Goal: Transaction & Acquisition: Purchase product/service

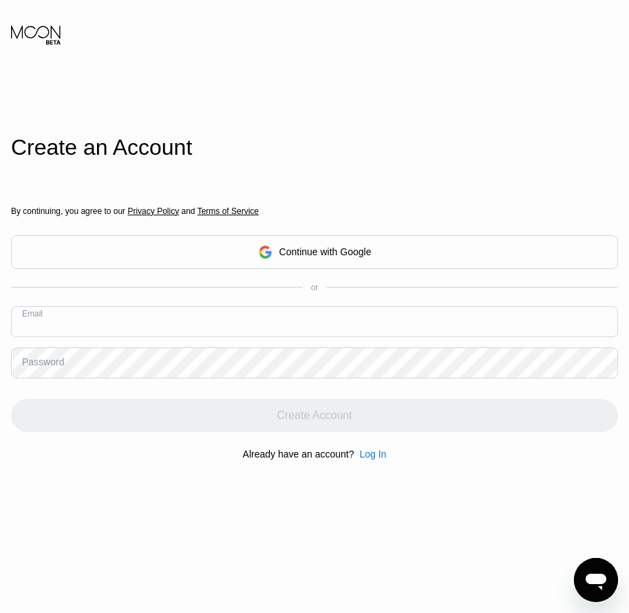
paste input "[EMAIL_ADDRESS][DOMAIN_NAME]"
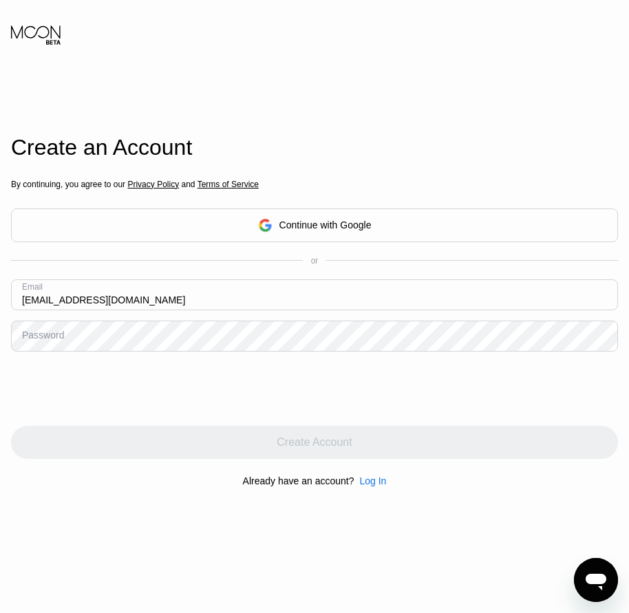
type input "[EMAIL_ADDRESS][DOMAIN_NAME]"
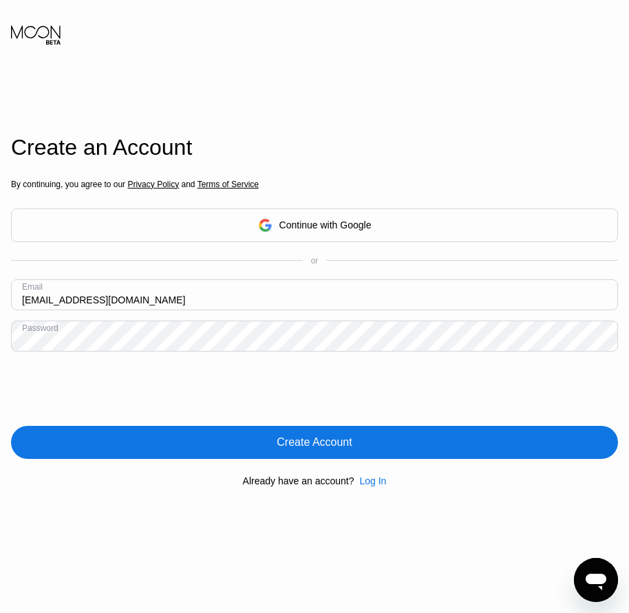
click at [339, 449] on div "Create Account" at bounding box center [314, 443] width 75 height 14
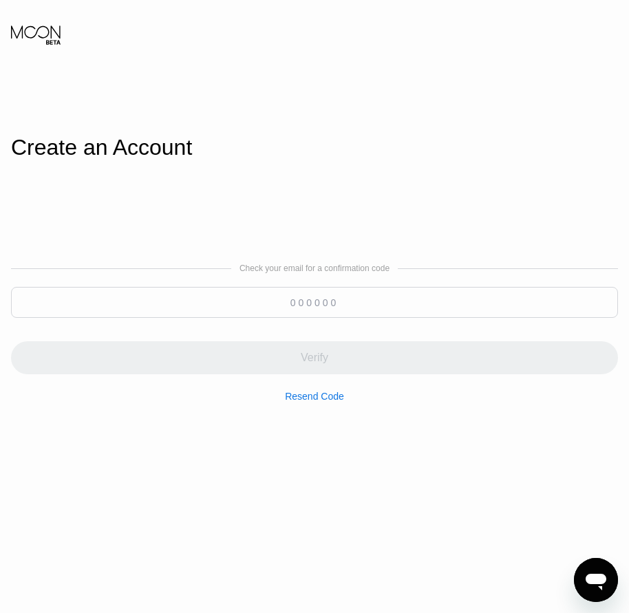
paste input "546893"
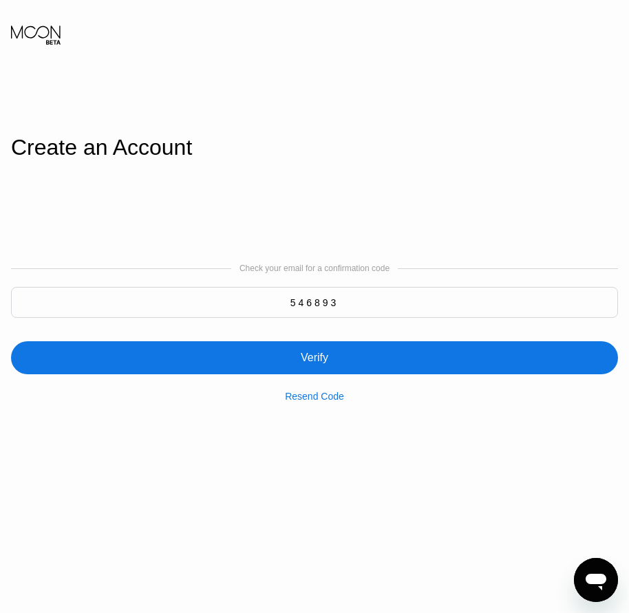
type input "546893"
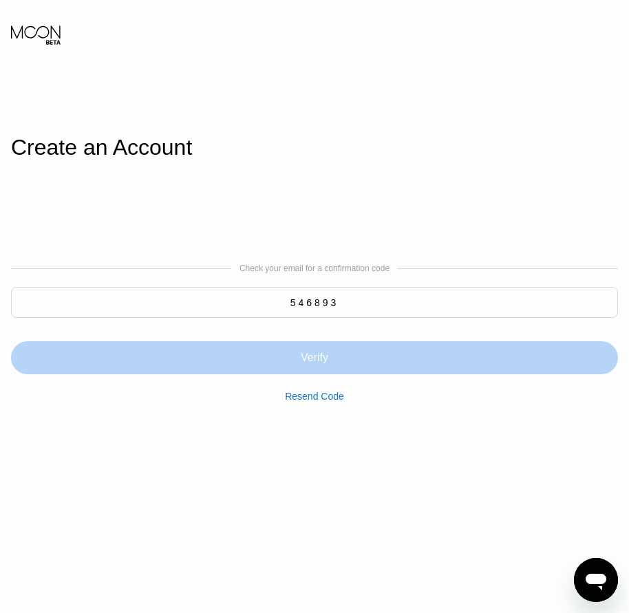
click at [313, 370] on div "Verify" at bounding box center [314, 357] width 607 height 33
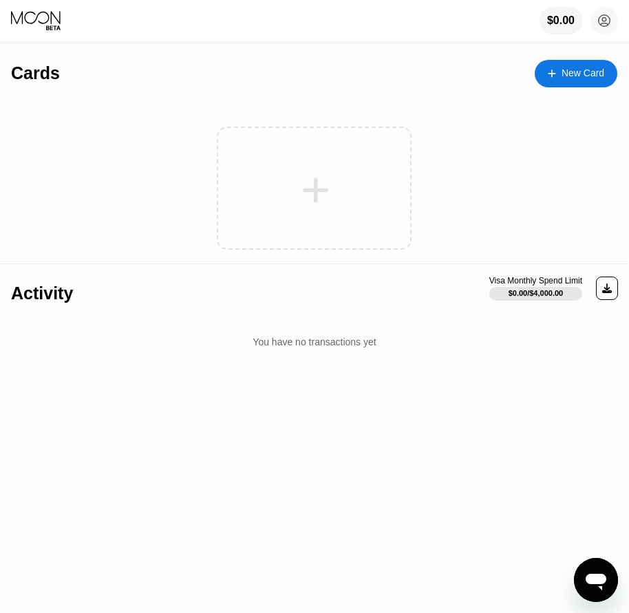
click at [564, 71] on div "New Card" at bounding box center [583, 73] width 43 height 12
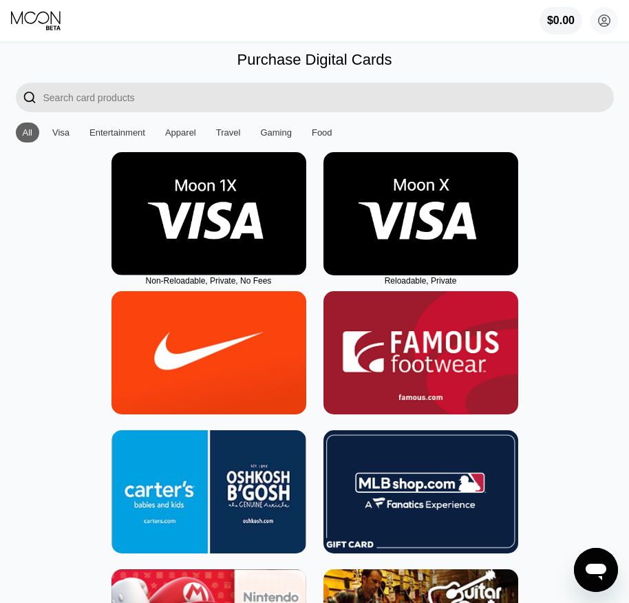
click at [415, 256] on img at bounding box center [420, 213] width 195 height 123
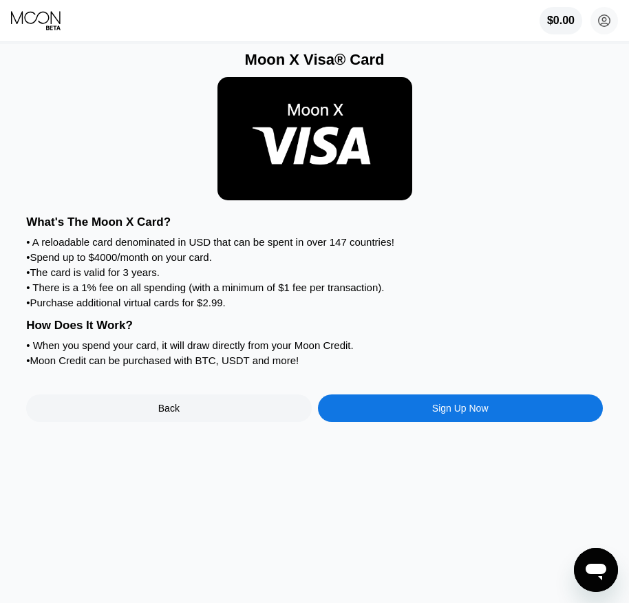
click at [473, 414] on div "Sign Up Now" at bounding box center [460, 408] width 56 height 11
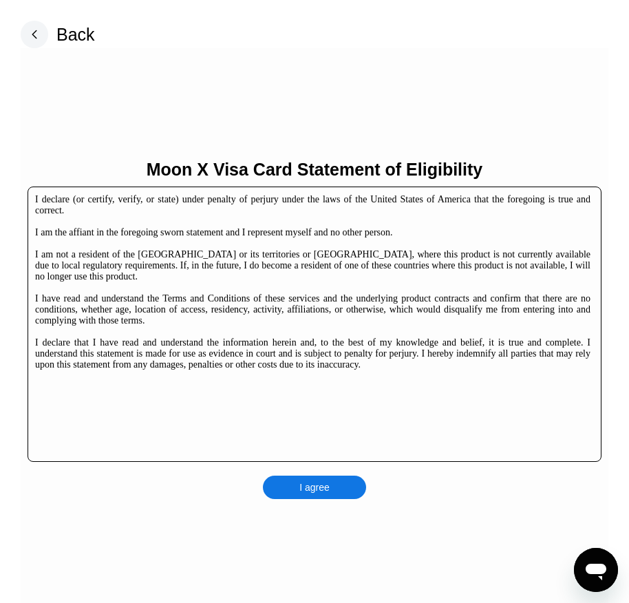
click at [328, 491] on div "I agree" at bounding box center [314, 487] width 30 height 12
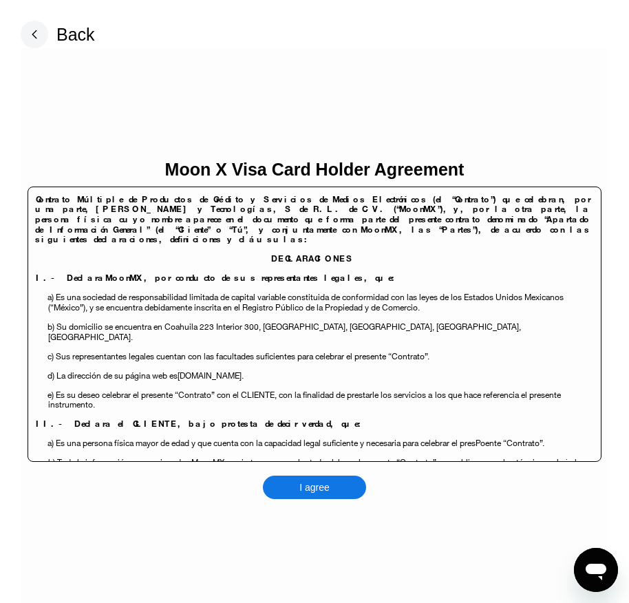
click at [328, 490] on div "I agree" at bounding box center [314, 487] width 30 height 12
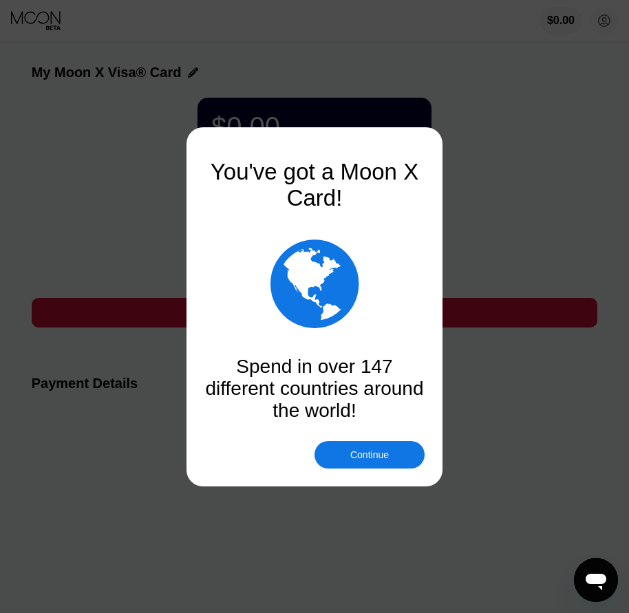
click at [360, 451] on div "Continue" at bounding box center [369, 454] width 39 height 11
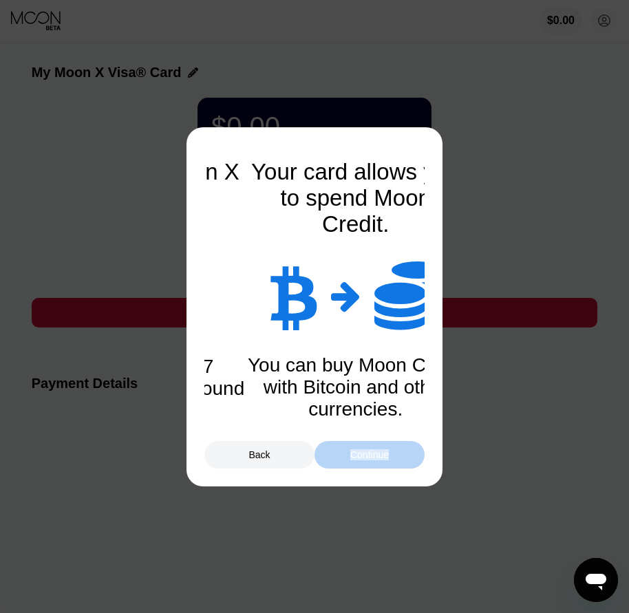
click at [360, 451] on div "Continue" at bounding box center [369, 454] width 39 height 11
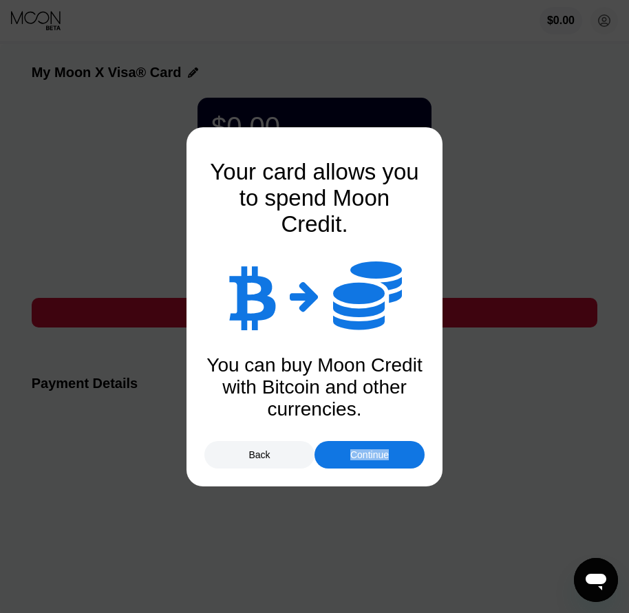
click at [369, 450] on div "Continue" at bounding box center [369, 454] width 39 height 11
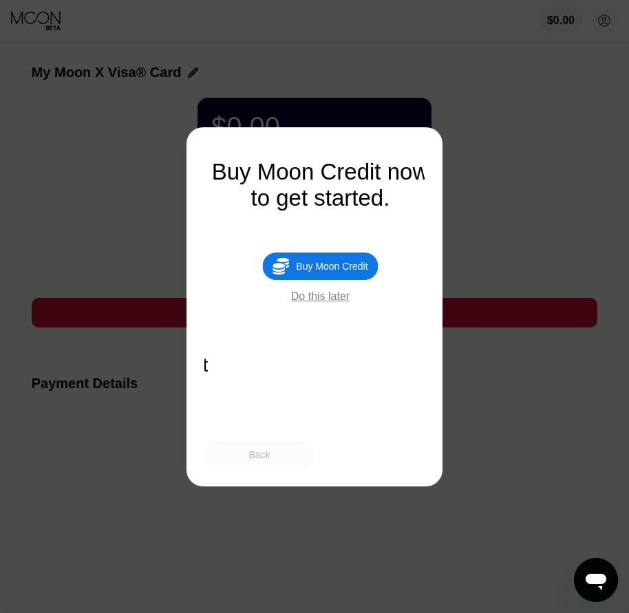
click at [259, 454] on div "Back" at bounding box center [258, 454] width 21 height 11
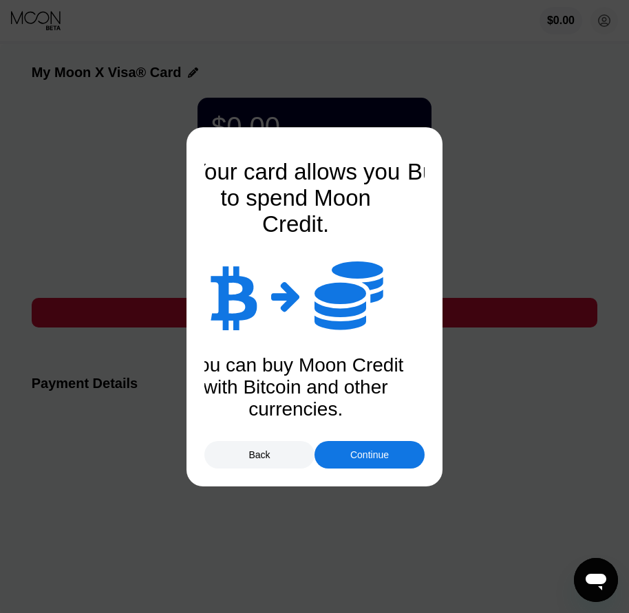
click at [394, 456] on div "Continue" at bounding box center [369, 455] width 110 height 28
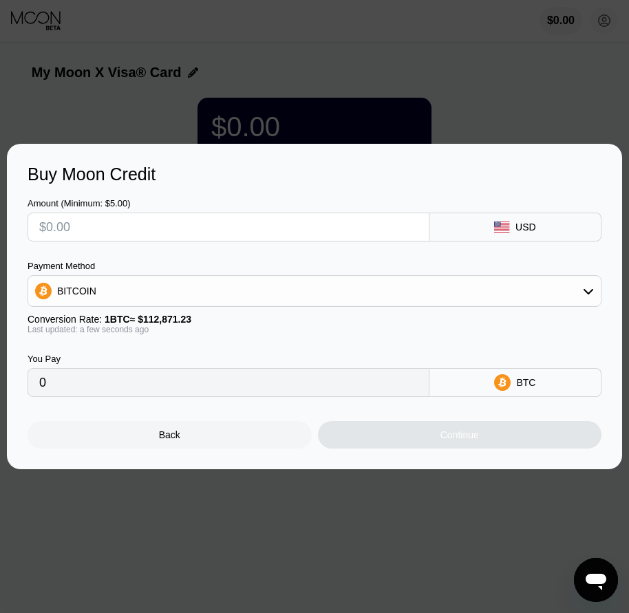
click at [146, 446] on div "Back" at bounding box center [170, 435] width 284 height 28
